Goal: Transaction & Acquisition: Purchase product/service

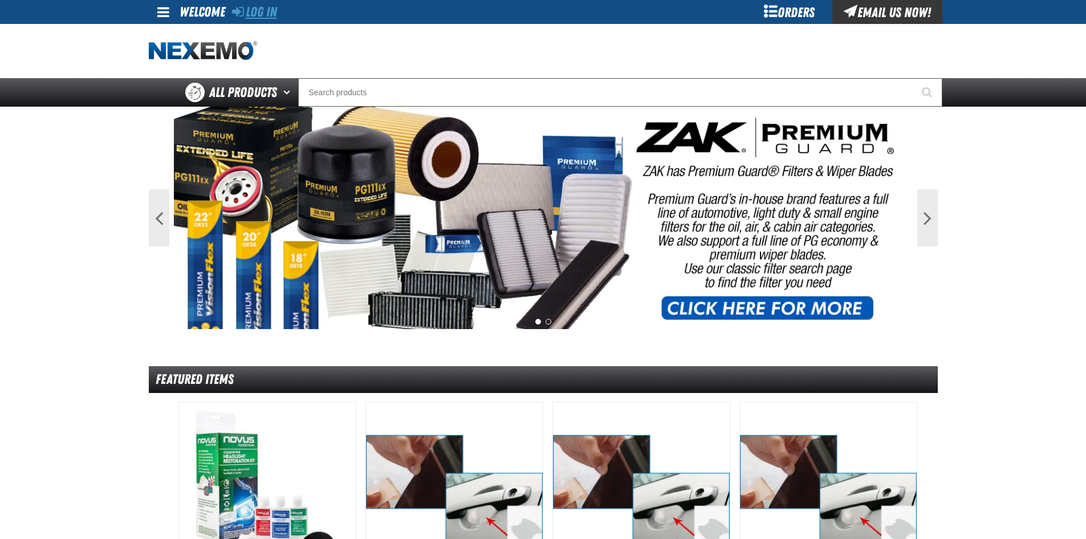
click at [277, 11] on link "Log In" at bounding box center [254, 12] width 45 height 16
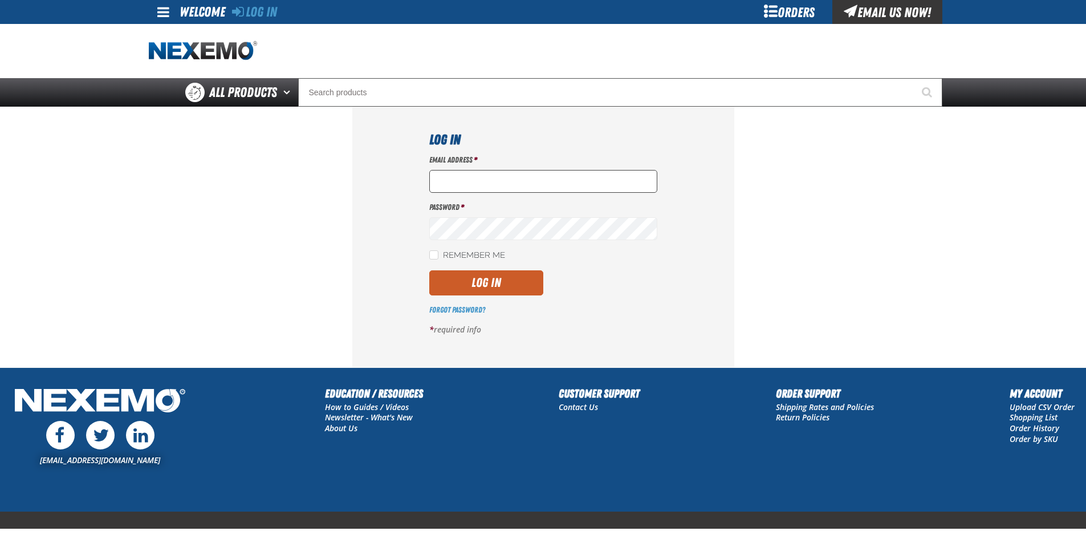
click at [452, 180] on input "Email Address *" at bounding box center [543, 181] width 228 height 23
type input "nfederman@vtaig.com"
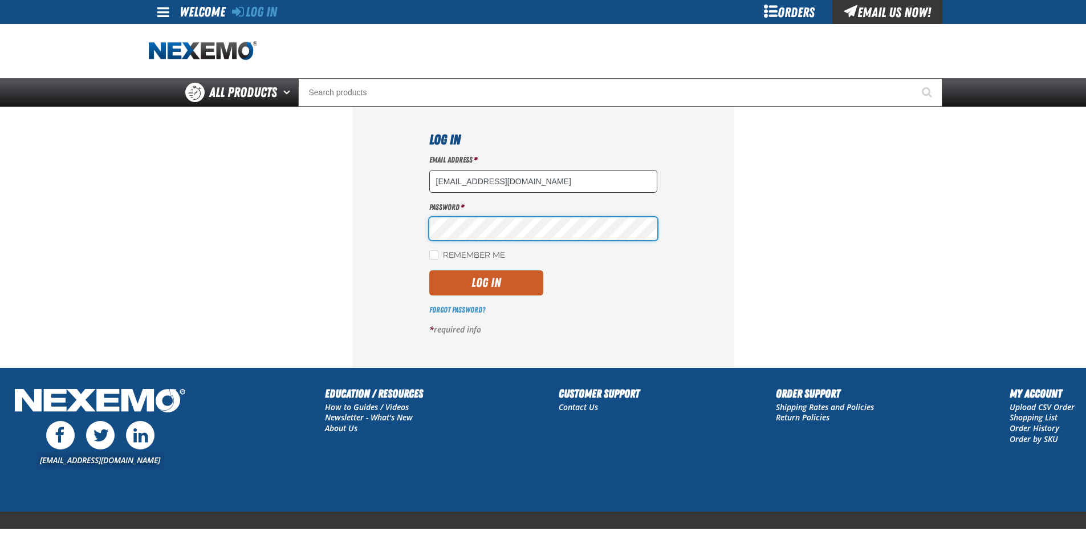
click at [429, 270] on button "Log In" at bounding box center [486, 282] width 114 height 25
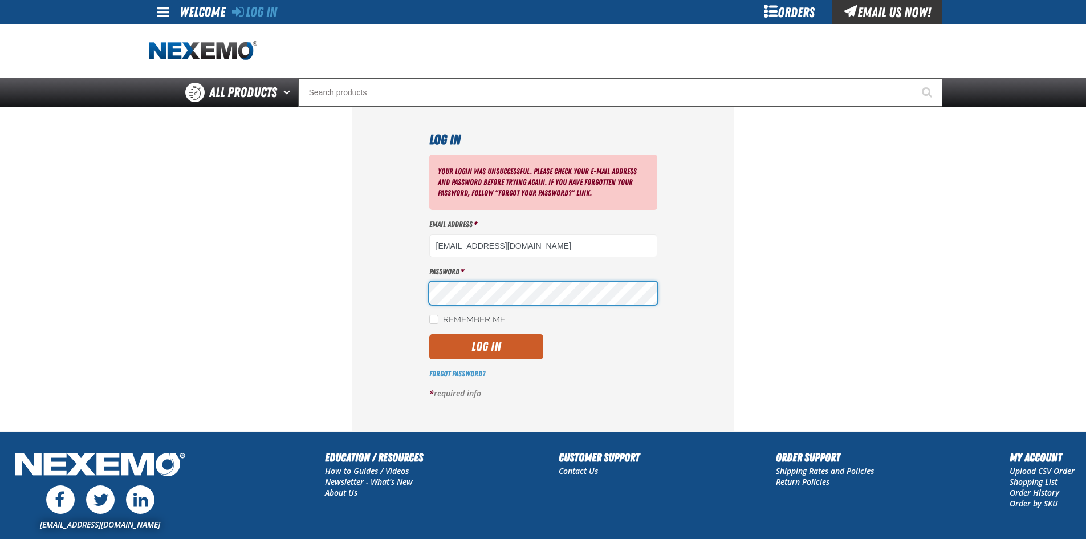
click at [429, 334] on button "Log In" at bounding box center [486, 346] width 114 height 25
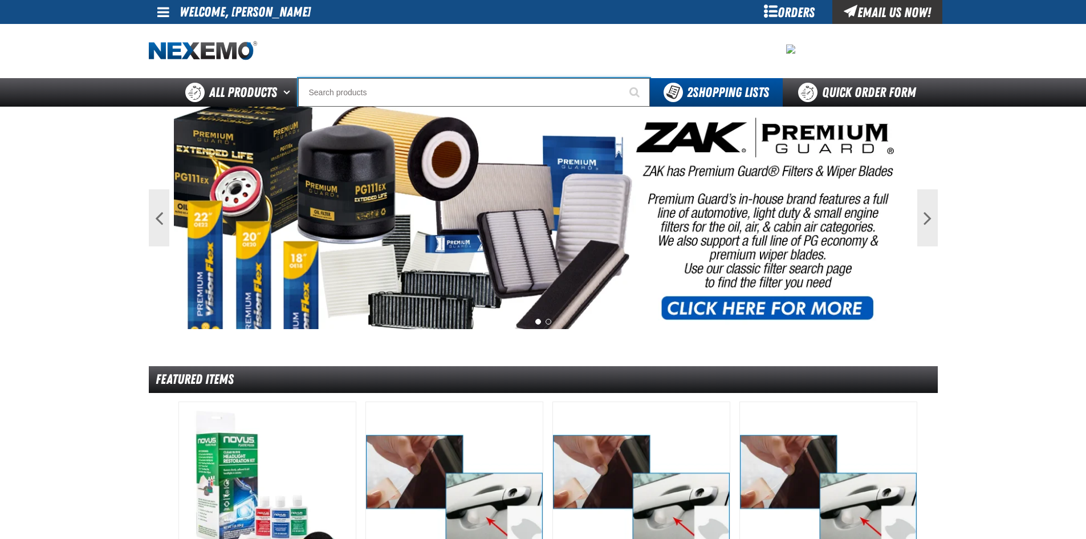
click at [359, 82] on input "Search" at bounding box center [474, 92] width 352 height 29
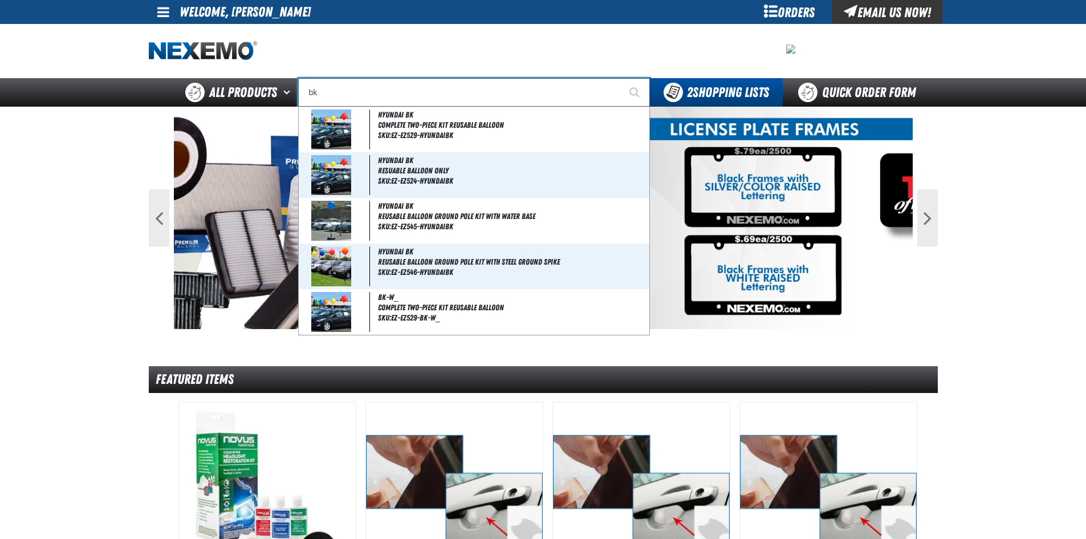
type input "b"
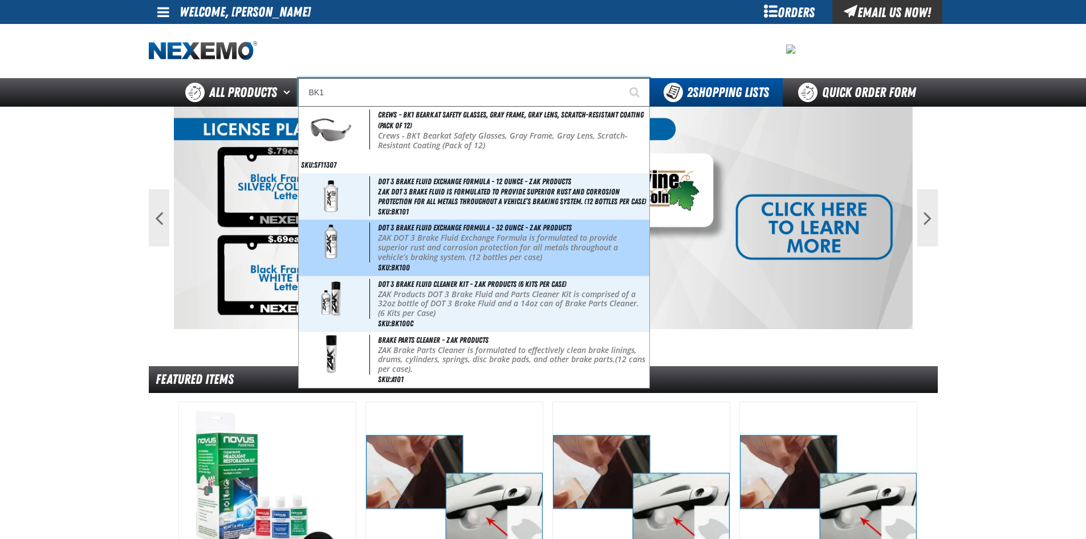
click at [473, 251] on p "ZAK DOT 3 Brake Fluid Exchange Formula is formulated to provide superior rust a…" at bounding box center [512, 247] width 269 height 29
type input "DOT 3 Brake Fluid Exchange Formula - 32 Ounce - ZAK Products"
